Goal: Task Accomplishment & Management: Manage account settings

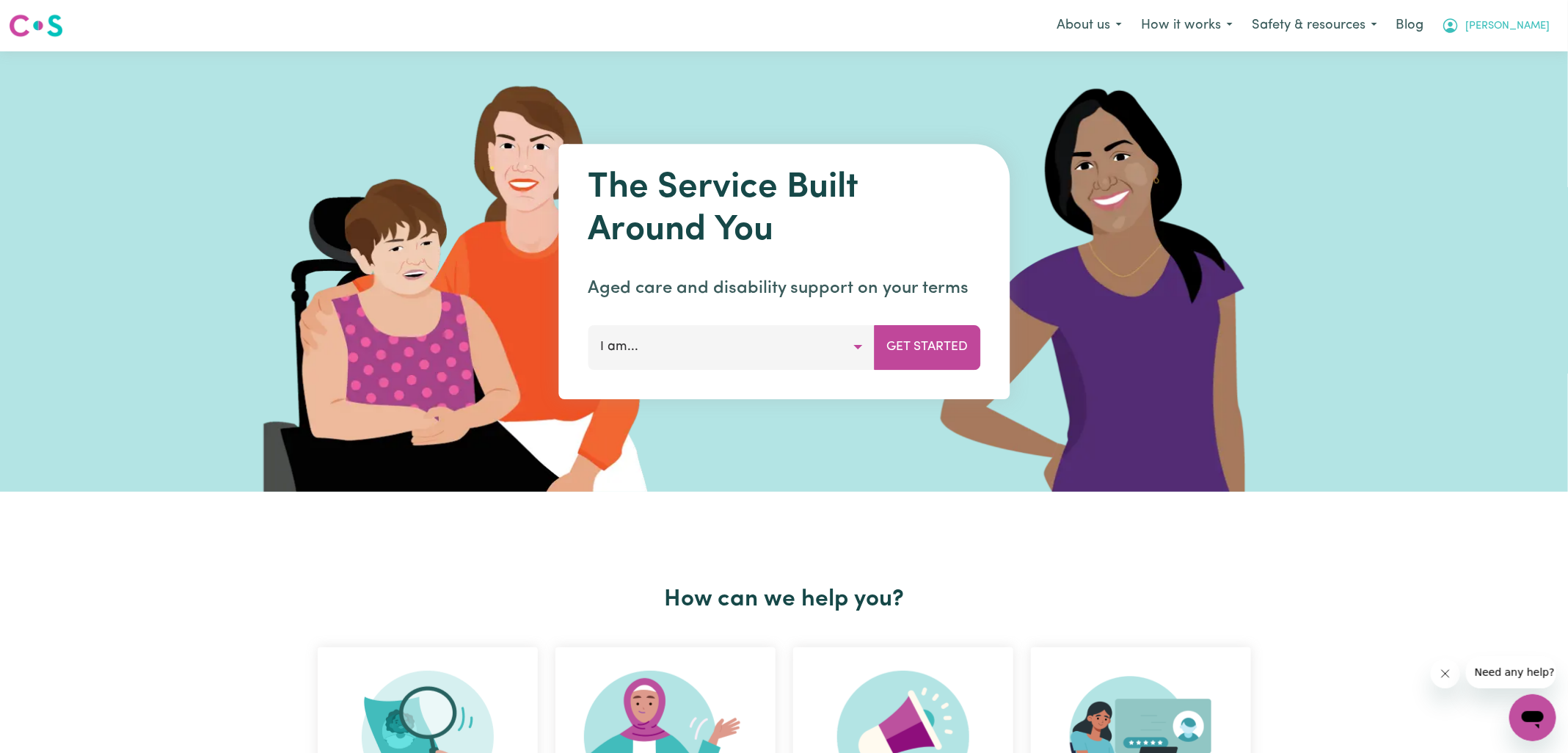
click at [1458, 22] on icon "My Account" at bounding box center [1451, 26] width 15 height 15
click at [1457, 87] on link "Logout" at bounding box center [1500, 85] width 116 height 28
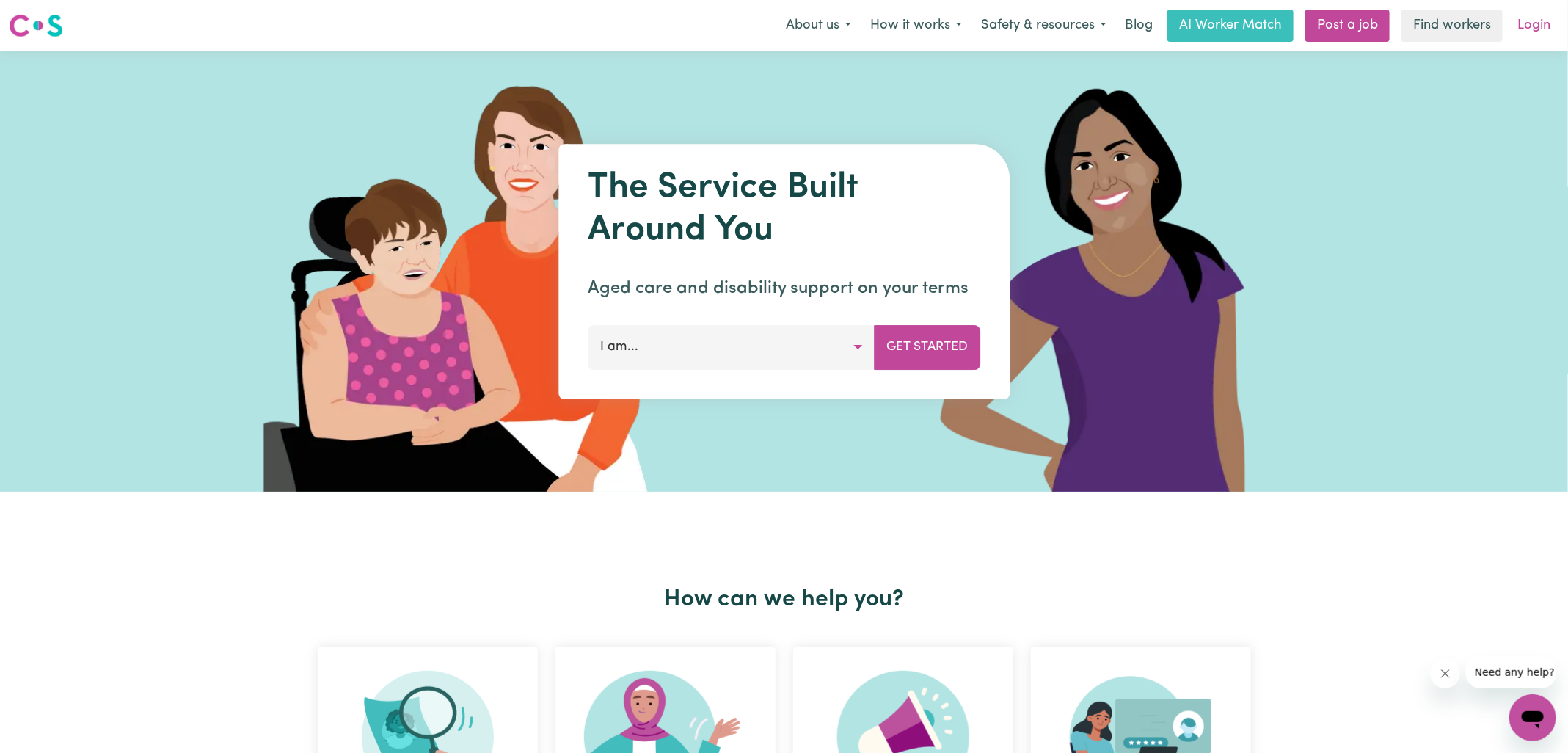
click at [1543, 14] on link "Login" at bounding box center [1534, 25] width 51 height 32
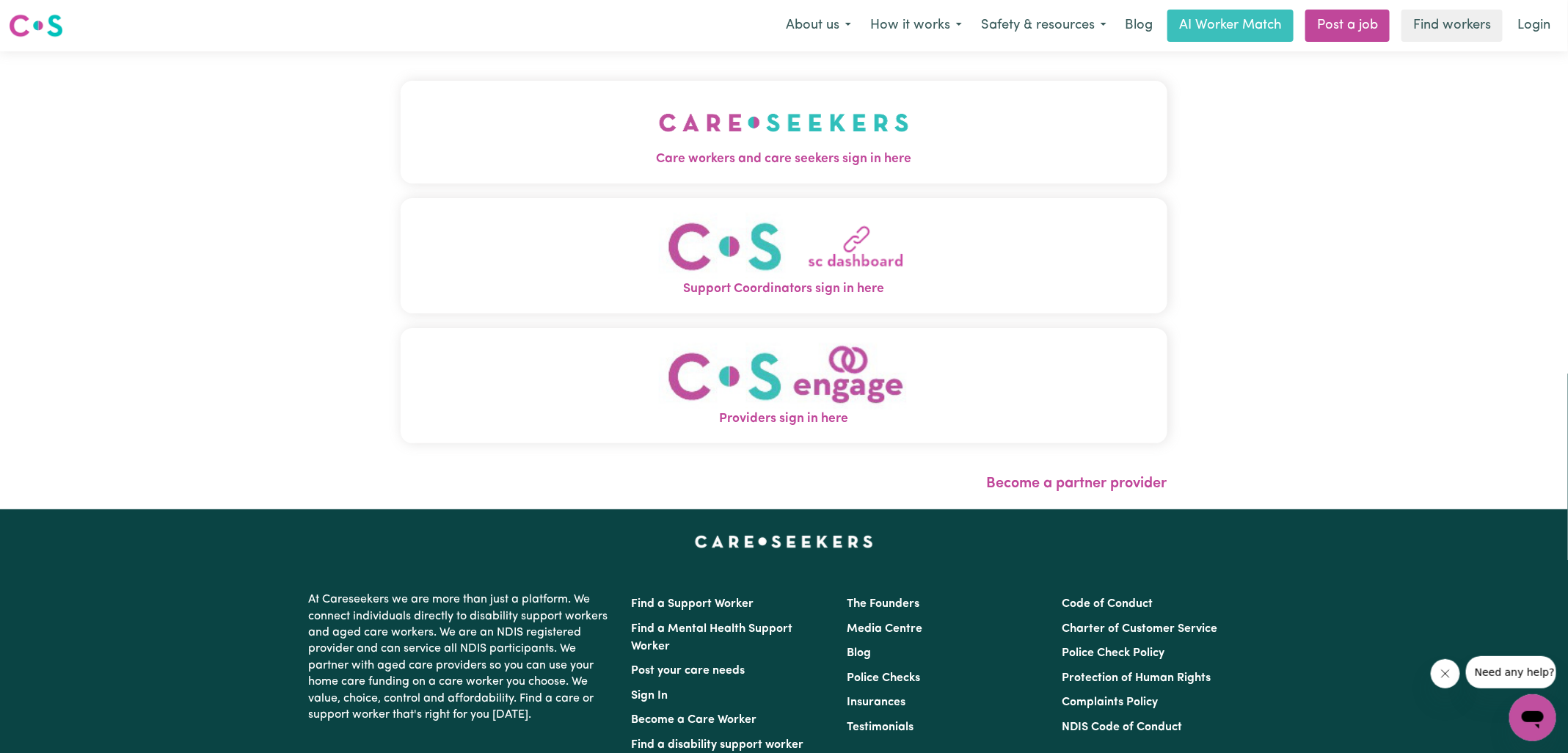
click at [609, 153] on span "Care workers and care seekers sign in here" at bounding box center [784, 159] width 767 height 19
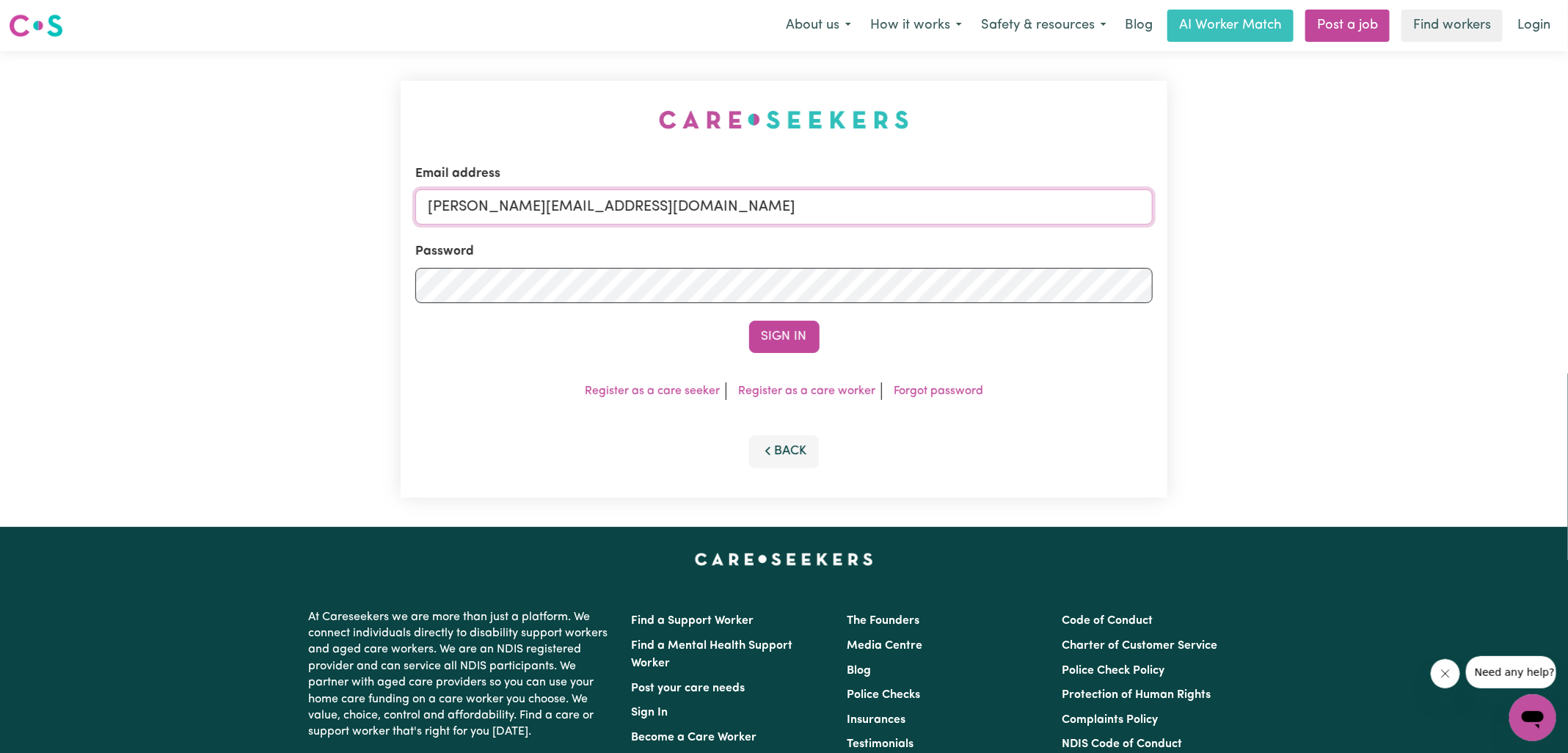
click at [685, 208] on input "[PERSON_NAME][EMAIL_ADDRESS][DOMAIN_NAME]" at bounding box center [784, 207] width 737 height 35
drag, startPoint x: 517, startPoint y: 205, endPoint x: 886, endPoint y: 195, distance: 369.1
click at [886, 201] on input "[EMAIL_ADDRESS][DOMAIN_NAME]" at bounding box center [784, 207] width 737 height 35
type input "[EMAIL_ADDRESS][DOMAIN_NAME]"
click at [944, 109] on div "Email address [EMAIL_ADDRESS][DOMAIN_NAME] Password Sign In Register as a care …" at bounding box center [784, 288] width 767 height 416
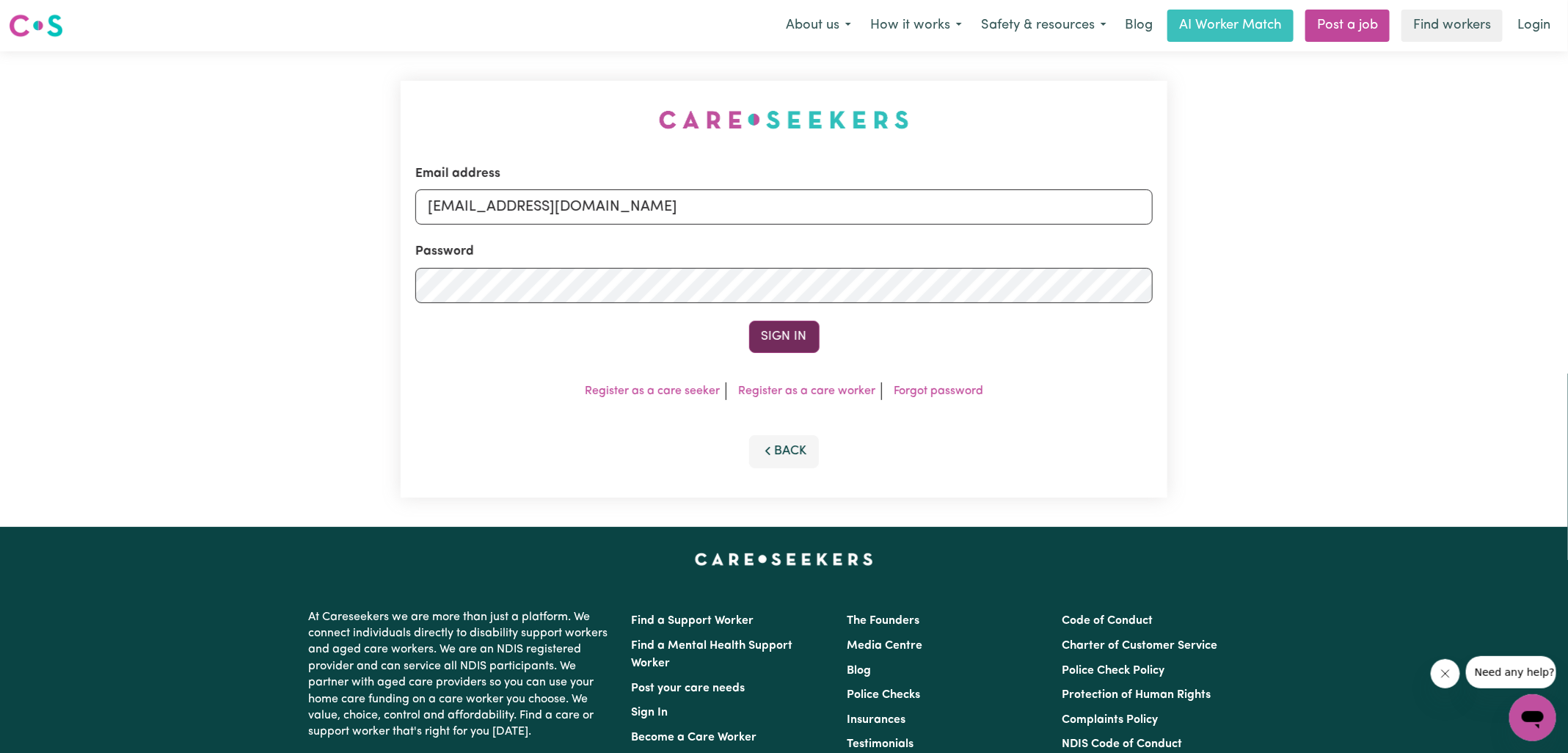
click at [791, 327] on button "Sign In" at bounding box center [784, 337] width 71 height 32
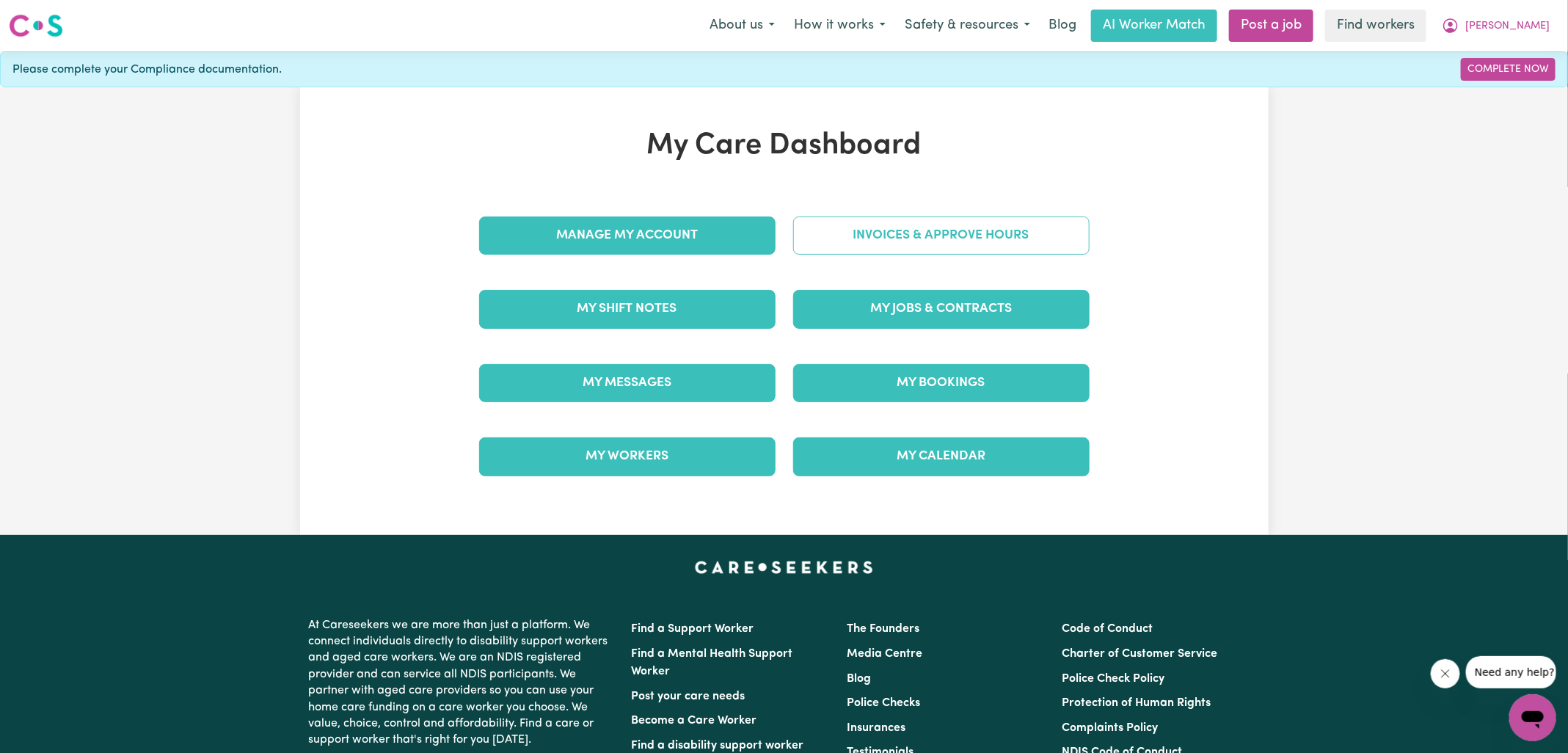
click at [812, 236] on link "Invoices & Approve Hours" at bounding box center [941, 235] width 297 height 38
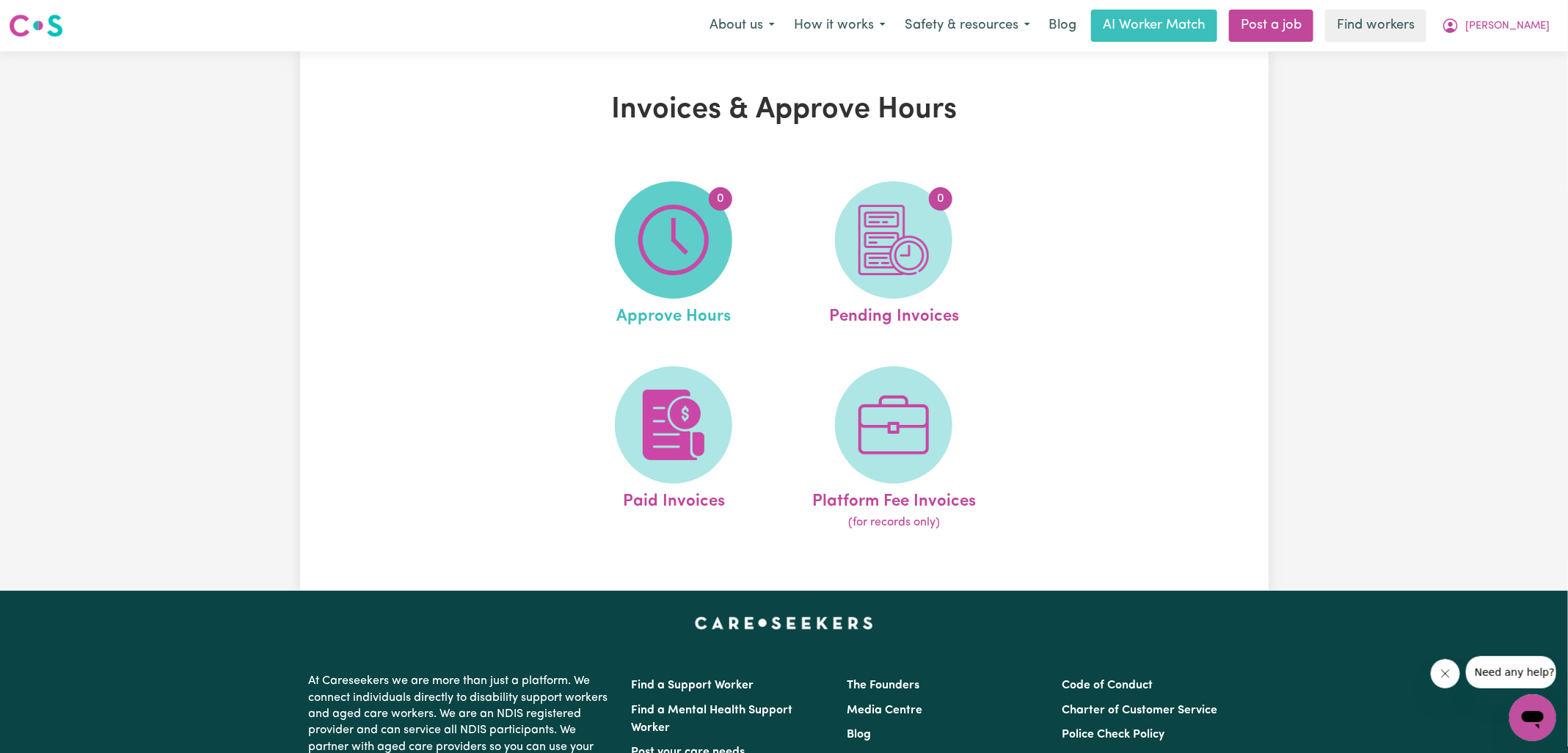
click at [688, 255] on img at bounding box center [673, 239] width 71 height 71
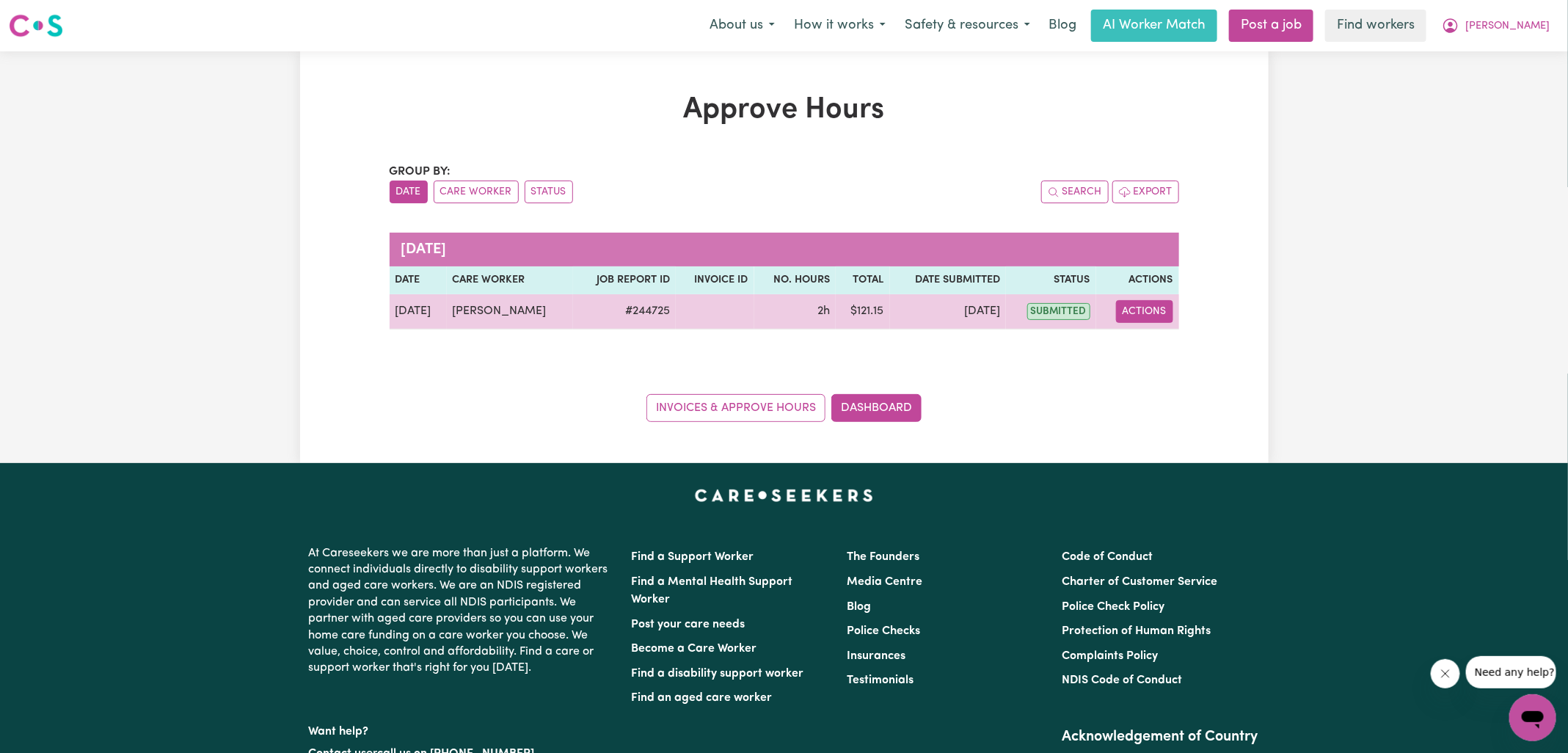
click at [1147, 310] on button "Actions" at bounding box center [1145, 311] width 57 height 22
click at [1145, 344] on link "View Job Report" at bounding box center [1179, 344] width 126 height 29
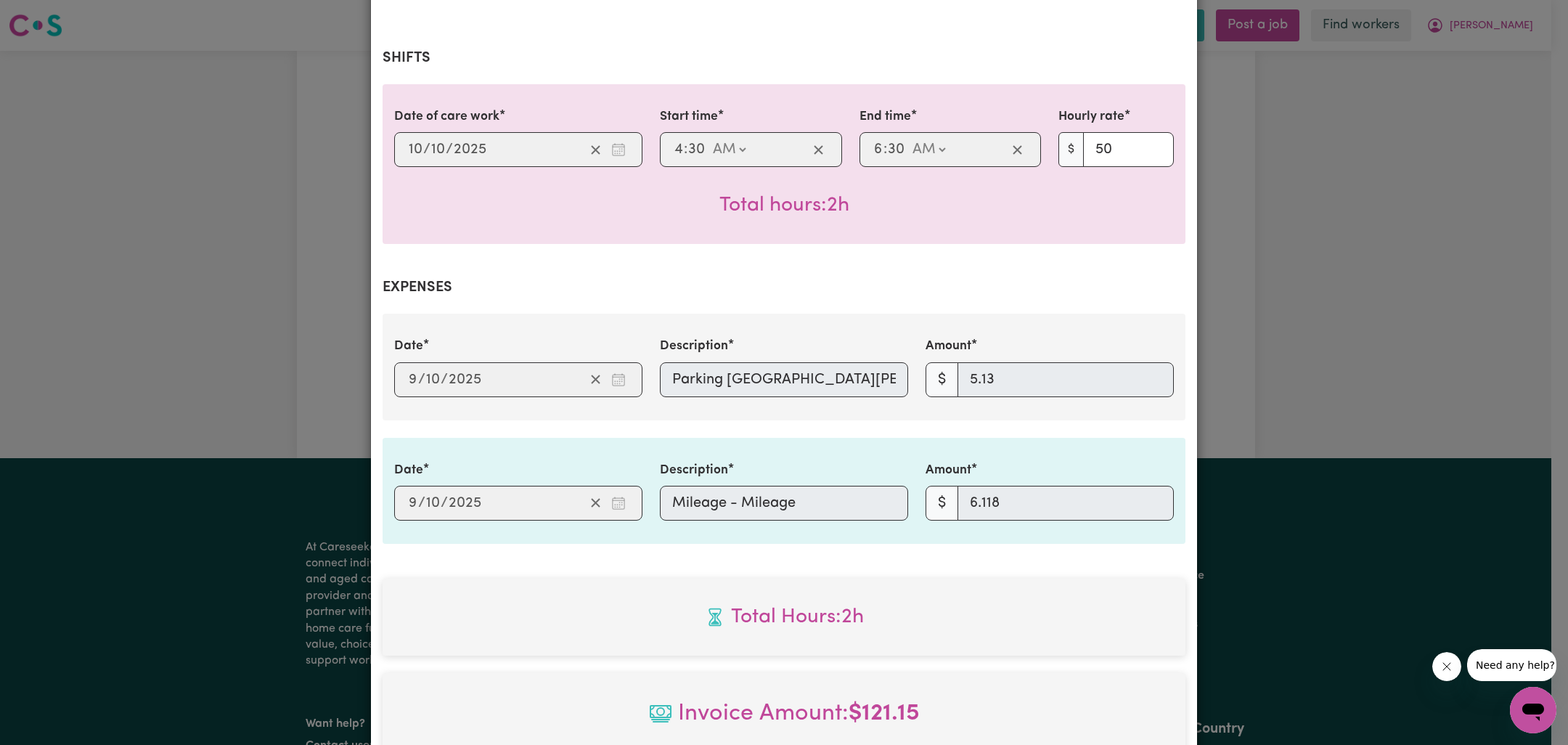
scroll to position [604, 0]
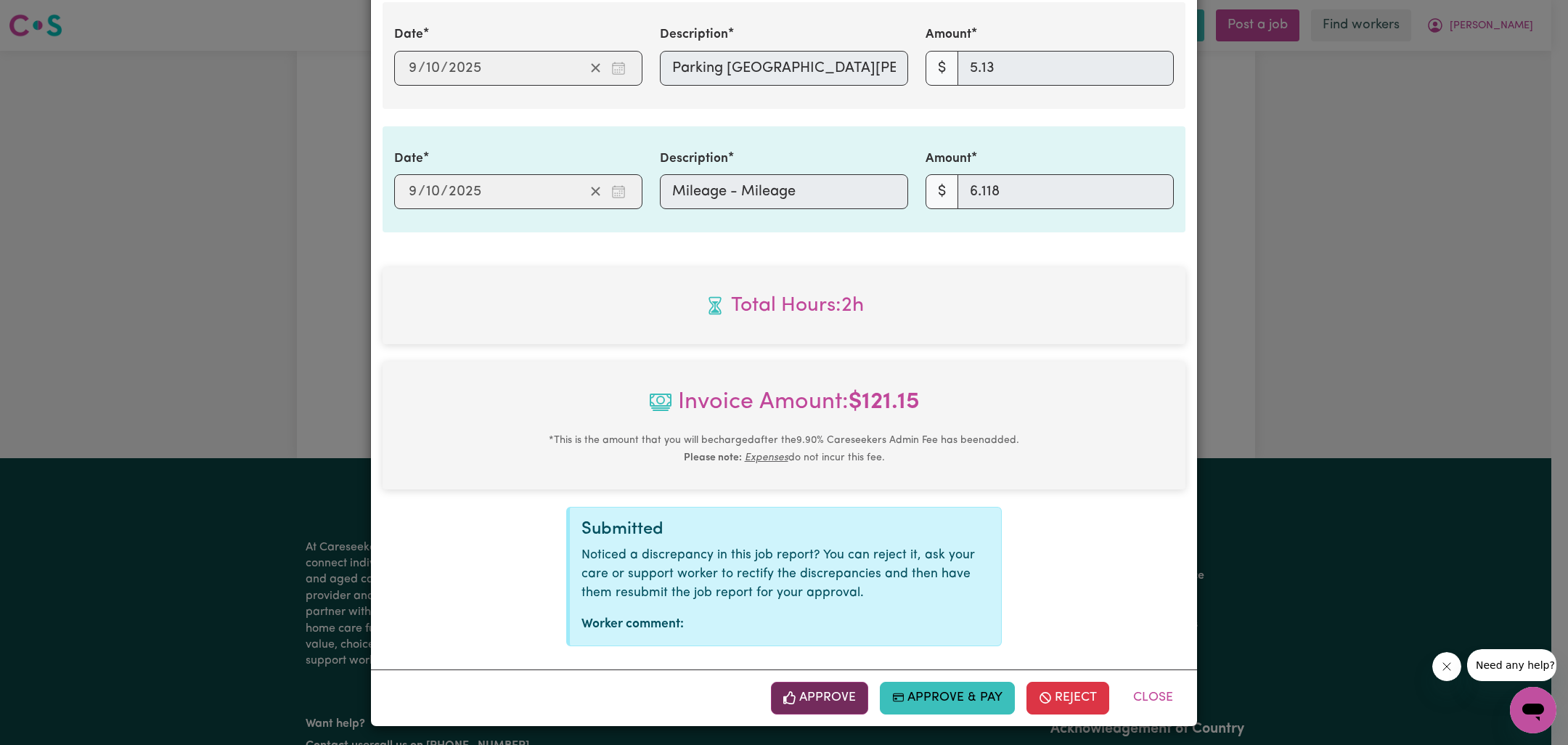
click at [812, 696] on button "Approve" at bounding box center [819, 697] width 97 height 32
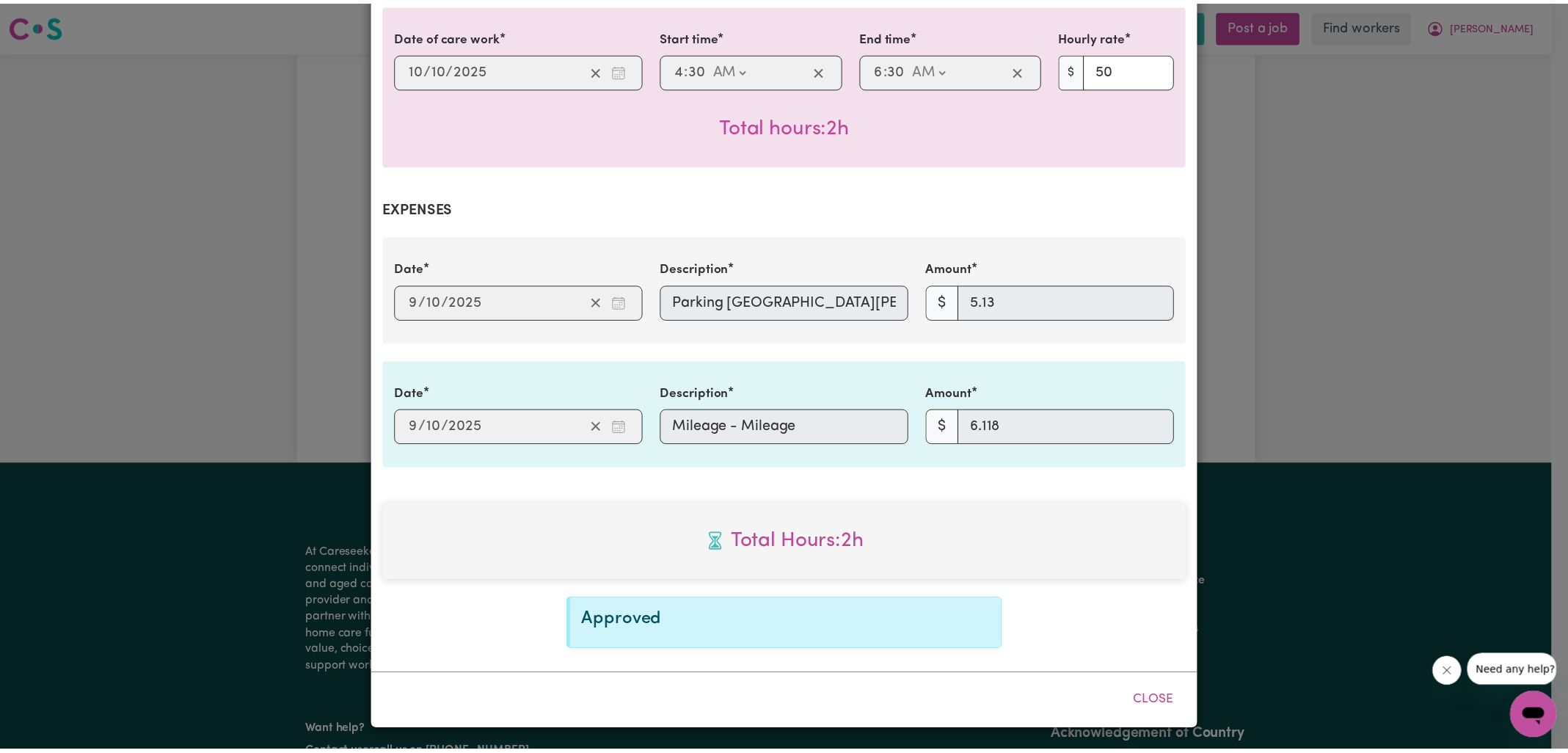
scroll to position [374, 0]
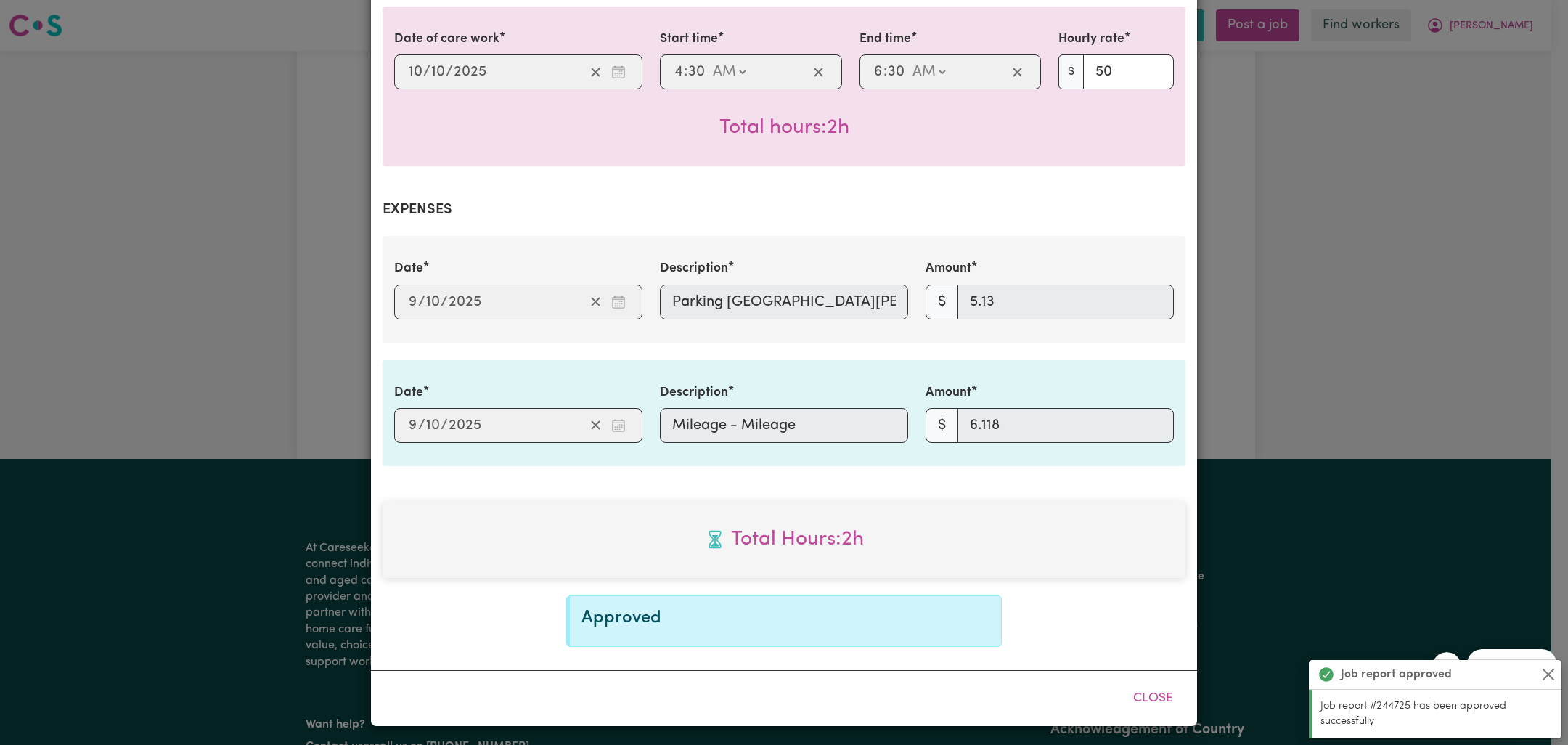
click at [1336, 558] on div "Job Report # 244725 - [PERSON_NAME] Summary Job report # 244725 Client name: [P…" at bounding box center [784, 372] width 1568 height 745
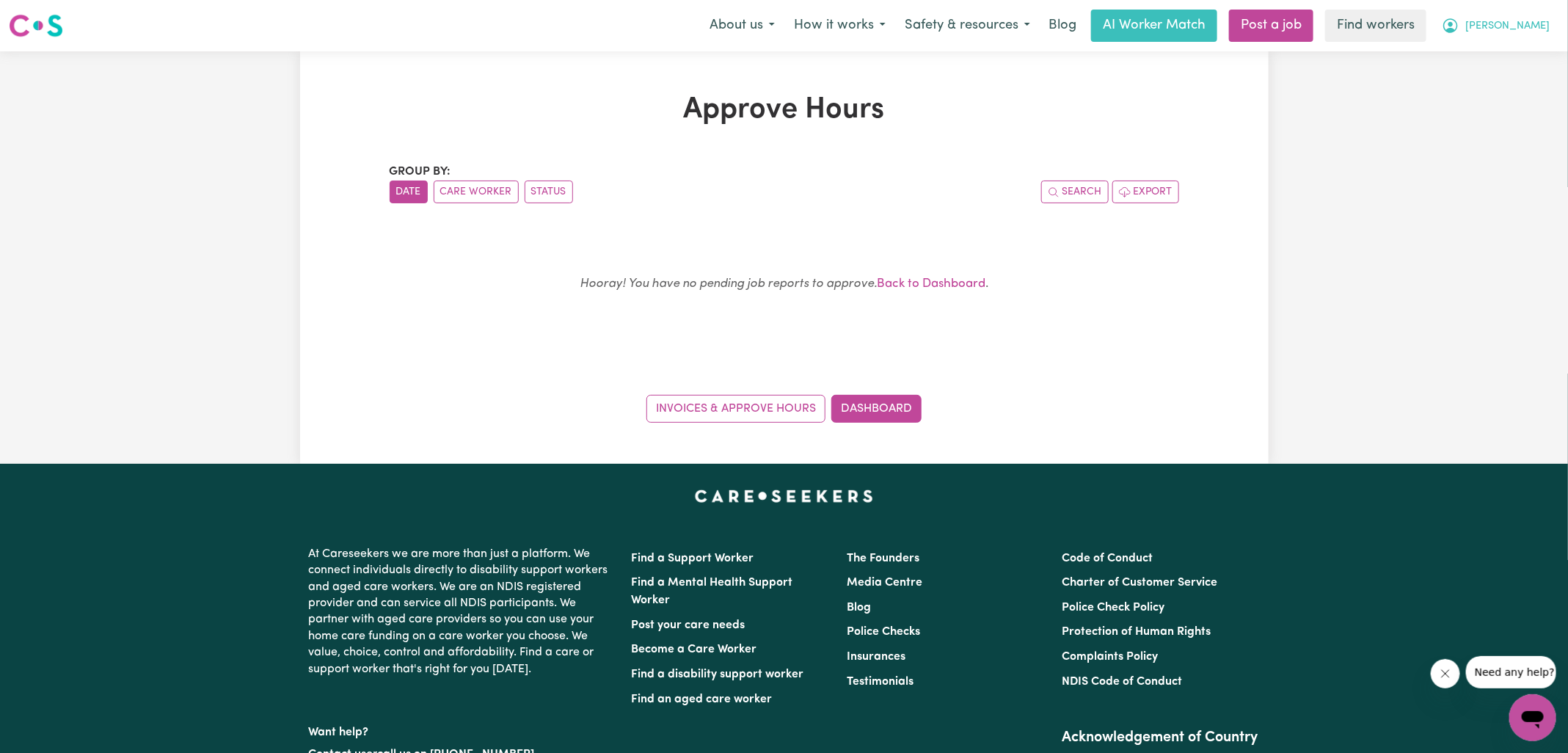
click at [1460, 18] on icon "My Account" at bounding box center [1450, 25] width 17 height 17
click at [1488, 85] on link "Logout" at bounding box center [1500, 85] width 116 height 28
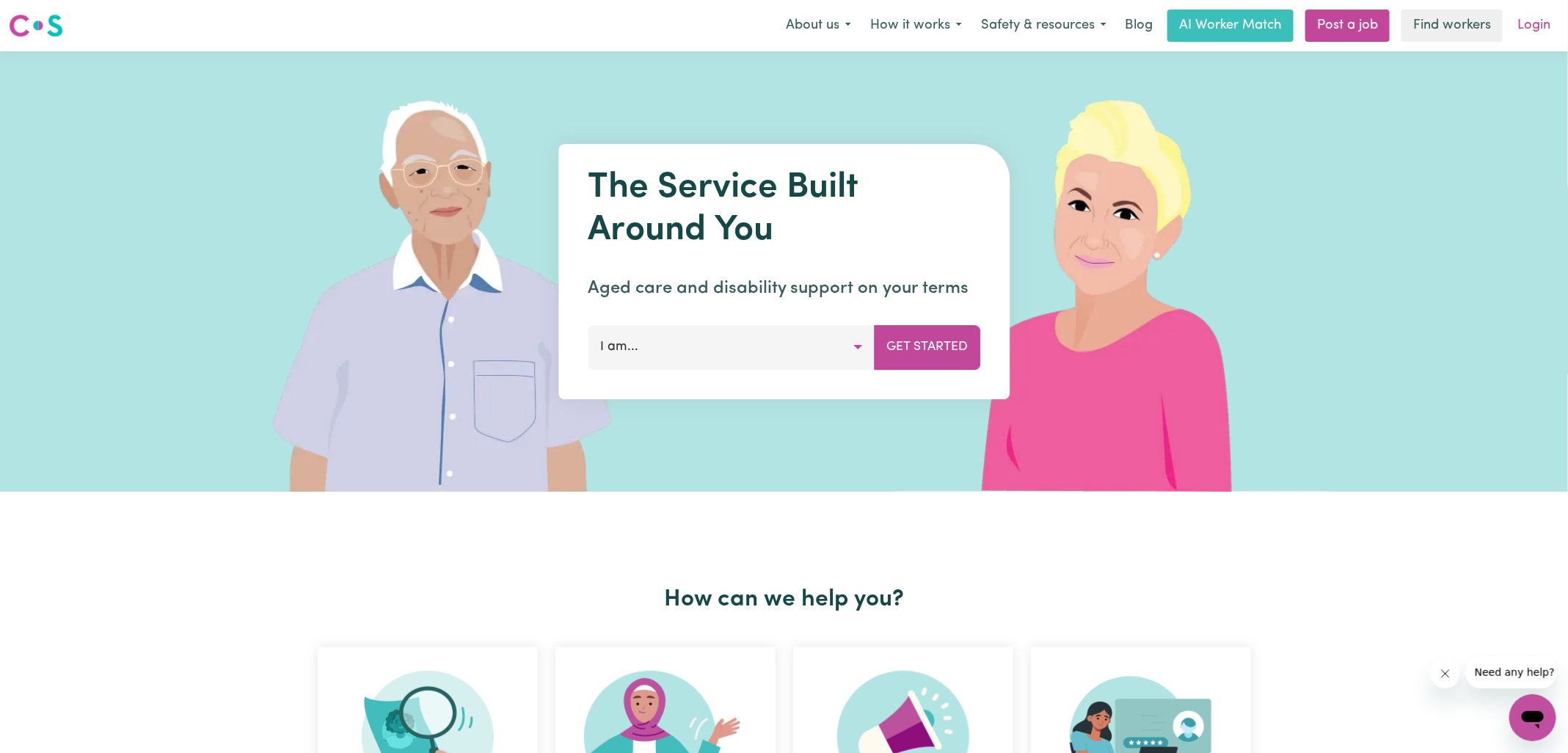
click at [1542, 29] on link "Login" at bounding box center [1534, 25] width 51 height 32
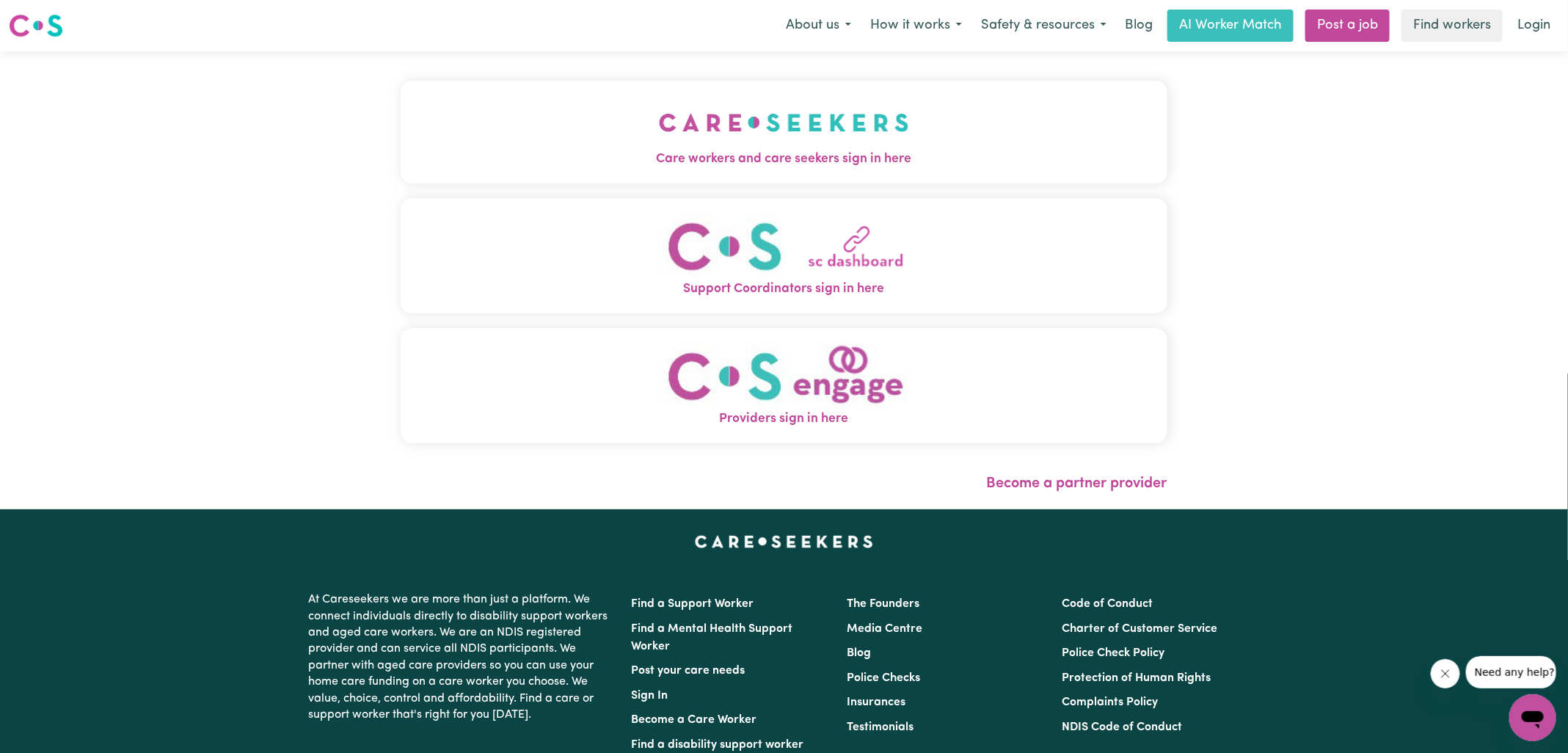
click at [725, 112] on img "Care workers and care seekers sign in here" at bounding box center [784, 122] width 250 height 54
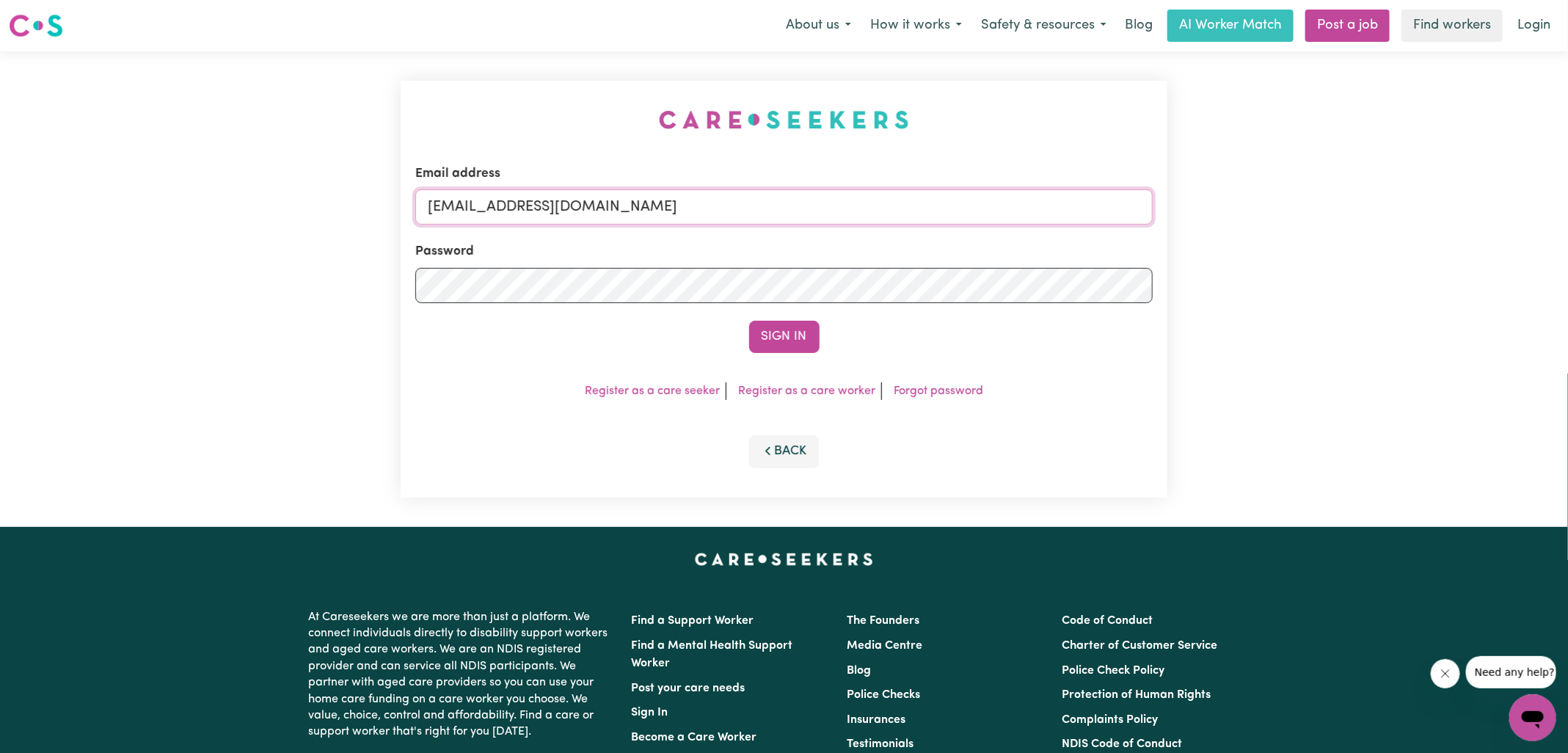
drag, startPoint x: 516, startPoint y: 205, endPoint x: 984, endPoint y: 195, distance: 468.1
click at [984, 203] on input "[EMAIL_ADDRESS][DOMAIN_NAME]" at bounding box center [784, 207] width 737 height 35
paste input "ConZaravinosHCP"
type input "[EMAIL_ADDRESS][DOMAIN_NAME]"
click at [951, 136] on div "Email address [EMAIL_ADDRESS][DOMAIN_NAME] Password Sign In Register as a care …" at bounding box center [784, 288] width 767 height 416
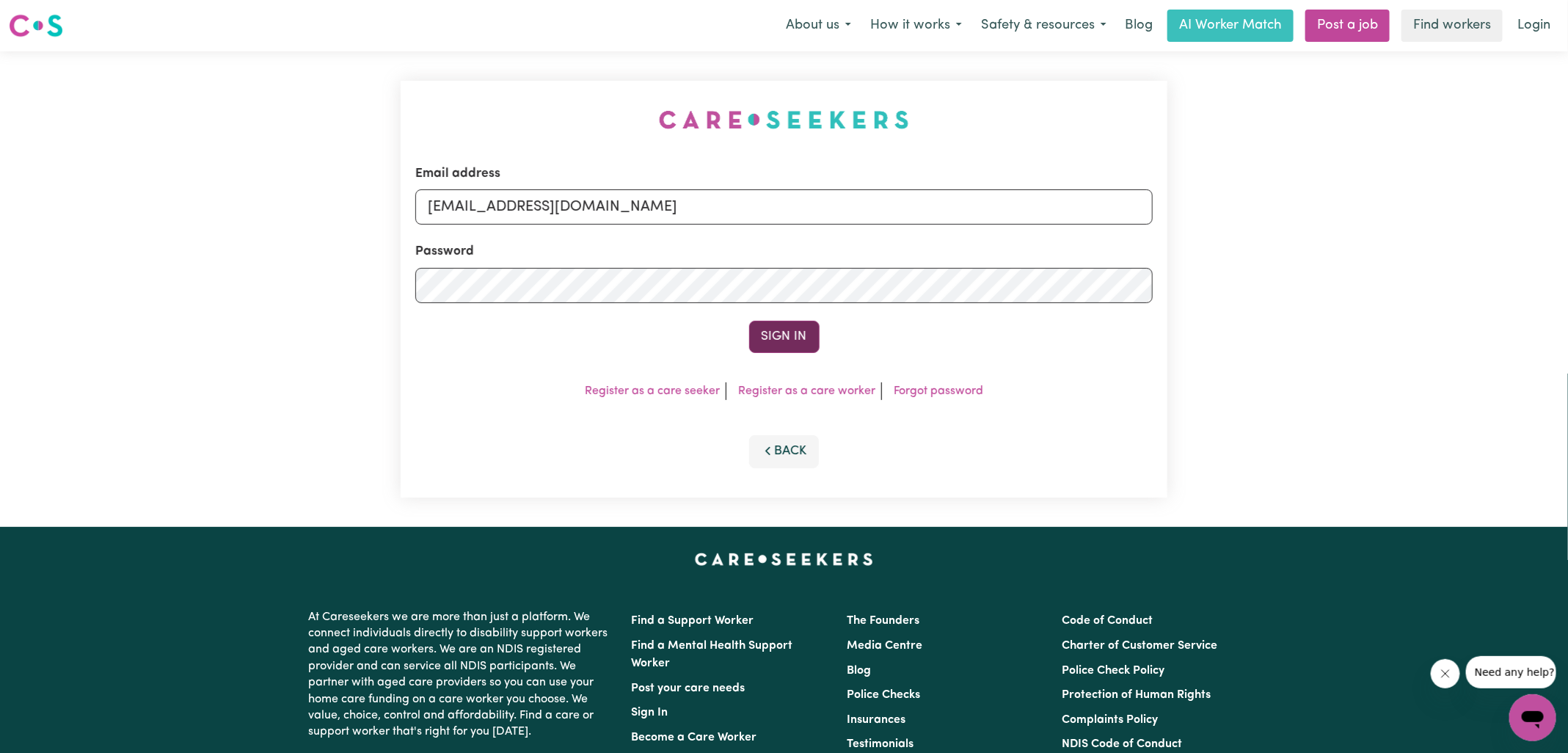
click at [791, 342] on button "Sign In" at bounding box center [784, 337] width 71 height 32
